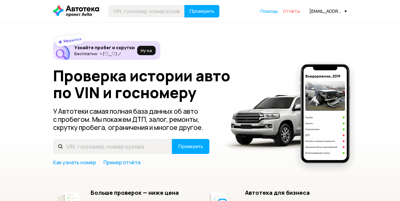
click at [294, 13] on span "Отчёты" at bounding box center [291, 11] width 17 height 6
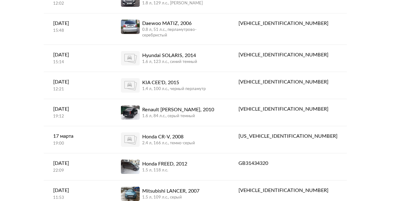
scroll to position [451, 0]
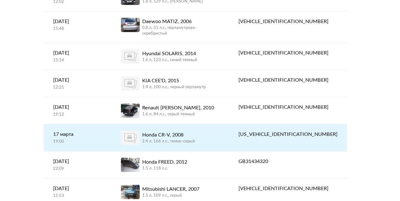
click at [135, 125] on link "Honda CR-V, 2008 2.4 л, 166 л.c., темно-серый" at bounding box center [169, 138] width 117 height 27
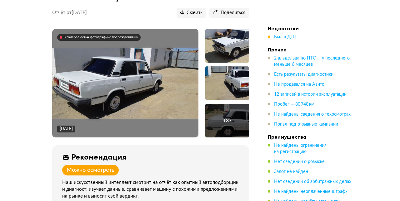
scroll to position [89, 0]
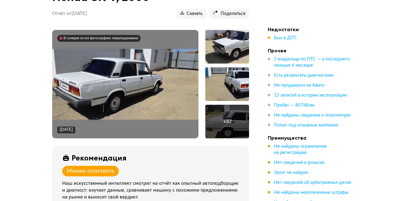
click at [172, 95] on img at bounding box center [125, 84] width 146 height 71
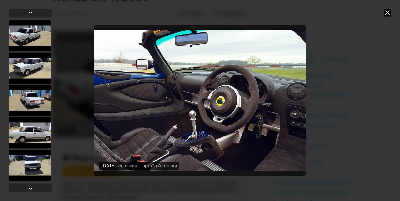
click at [386, 13] on icon at bounding box center [386, 12] width 7 height 7
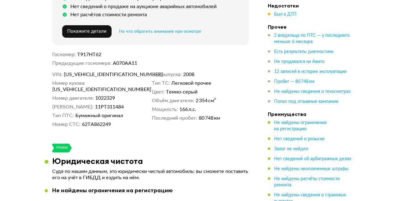
scroll to position [308, 0]
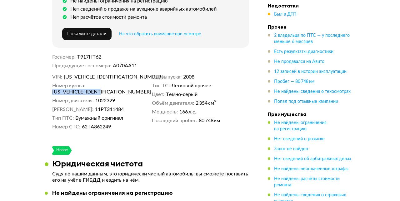
drag, startPoint x: 139, startPoint y: 82, endPoint x: 88, endPoint y: 82, distance: 51.5
click at [87, 89] on span "[US_VEHICLE_IDENTIFICATION_NUMBER]" at bounding box center [88, 92] width 72 height 6
copy span "[US_VEHICLE_IDENTIFICATION_NUMBER]"
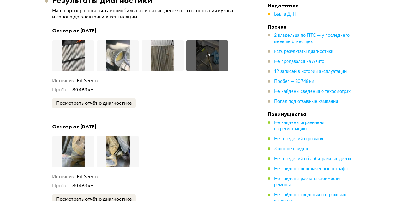
scroll to position [1119, 0]
